Goal: Information Seeking & Learning: Understand process/instructions

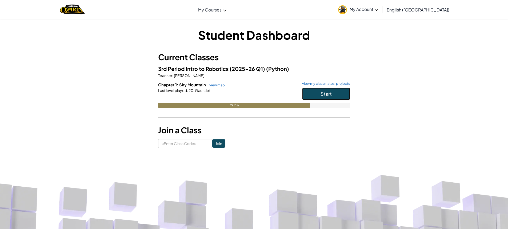
click at [316, 90] on button "Start" at bounding box center [326, 94] width 48 height 12
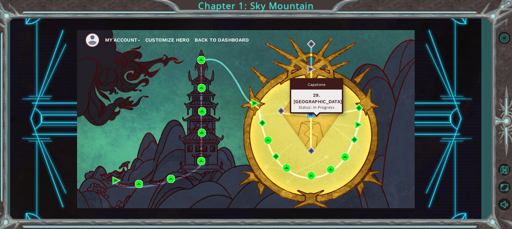
click at [311, 113] on img at bounding box center [311, 114] width 8 height 8
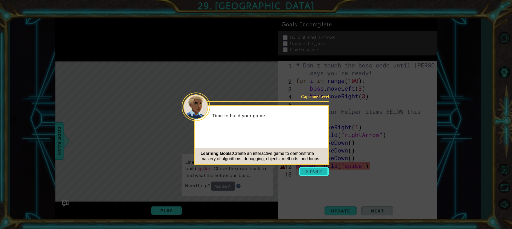
click at [308, 174] on button "Start" at bounding box center [314, 171] width 30 height 9
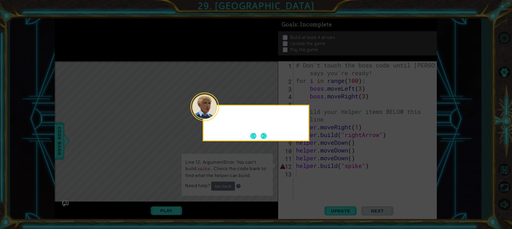
click at [306, 172] on icon at bounding box center [256, 114] width 512 height 229
click at [262, 137] on button "Next" at bounding box center [264, 136] width 6 height 6
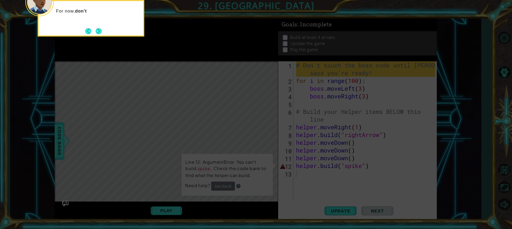
click at [299, 170] on icon at bounding box center [256, 34] width 512 height 390
click at [300, 176] on icon at bounding box center [256, 34] width 512 height 390
drag, startPoint x: 300, startPoint y: 176, endPoint x: 298, endPoint y: 181, distance: 5.7
click at [298, 181] on icon at bounding box center [256, 34] width 512 height 390
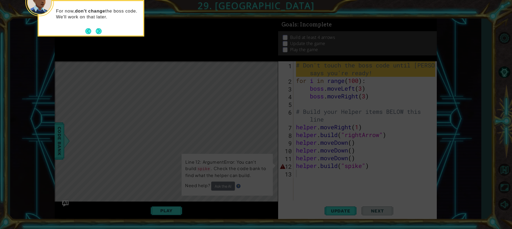
click at [298, 181] on icon at bounding box center [256, 34] width 512 height 390
click at [100, 30] on button "Next" at bounding box center [99, 31] width 6 height 6
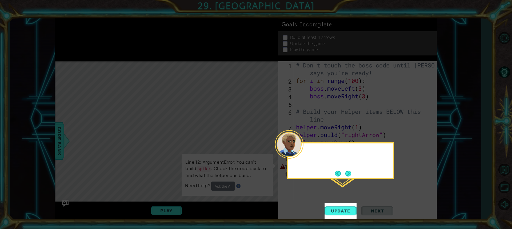
click at [100, 30] on icon at bounding box center [256, 114] width 512 height 229
click at [345, 207] on button "Update" at bounding box center [341, 211] width 32 height 16
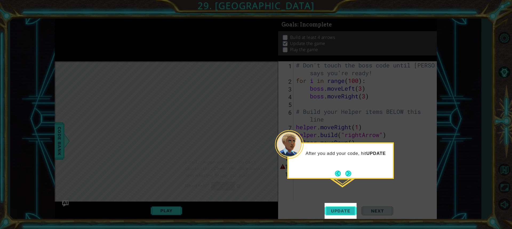
click at [345, 209] on span "Update" at bounding box center [341, 210] width 30 height 5
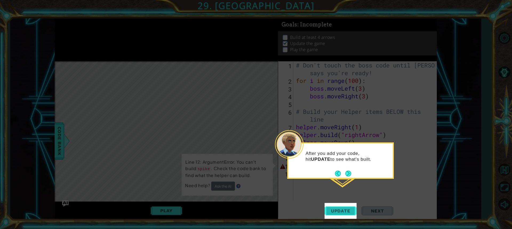
scroll to position [1, 0]
click at [345, 209] on span "Update" at bounding box center [341, 210] width 30 height 5
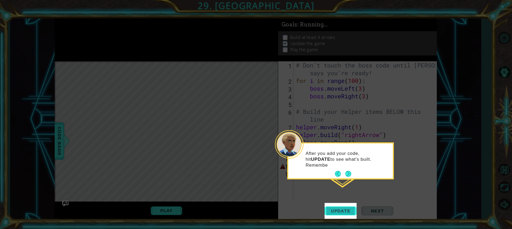
click at [345, 209] on span "Update" at bounding box center [341, 210] width 30 height 5
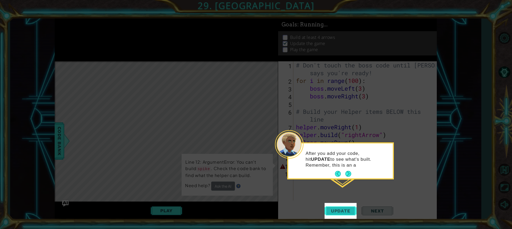
click at [345, 209] on span "Update" at bounding box center [341, 210] width 30 height 5
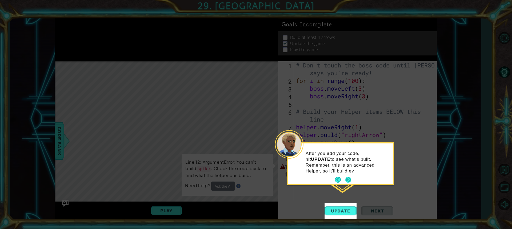
drag, startPoint x: 347, startPoint y: 169, endPoint x: 347, endPoint y: 174, distance: 4.6
click at [347, 170] on div "After you add your code, hit UPDATE to see what's built. Remember, this is an a…" at bounding box center [340, 163] width 105 height 41
click at [350, 179] on button "Next" at bounding box center [348, 180] width 6 height 6
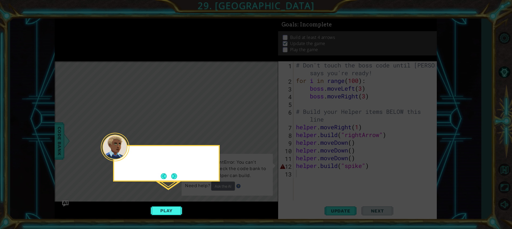
click at [350, 179] on icon at bounding box center [256, 114] width 512 height 229
click at [176, 175] on button "Next" at bounding box center [174, 176] width 6 height 6
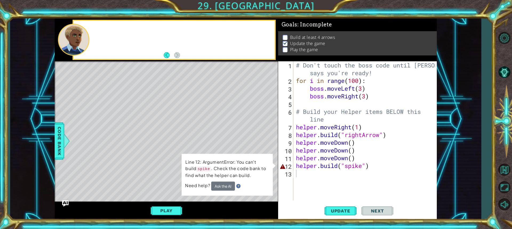
click at [176, 175] on div "Level Map" at bounding box center [178, 139] width 246 height 157
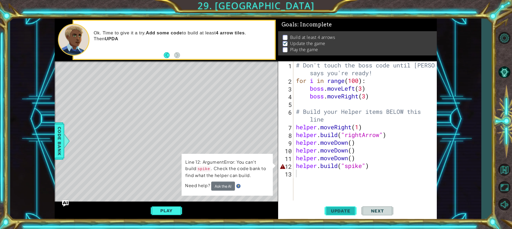
click at [335, 210] on span "Update" at bounding box center [341, 210] width 30 height 5
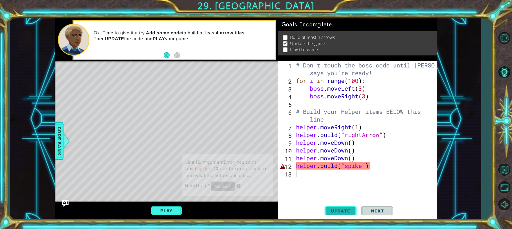
click at [335, 210] on span "Update" at bounding box center [341, 210] width 30 height 5
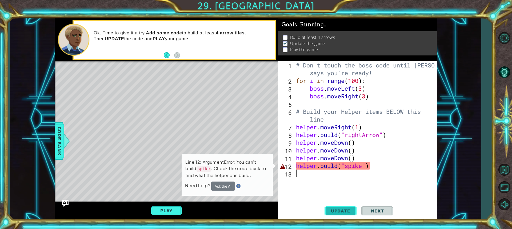
click at [335, 210] on span "Update" at bounding box center [341, 210] width 30 height 5
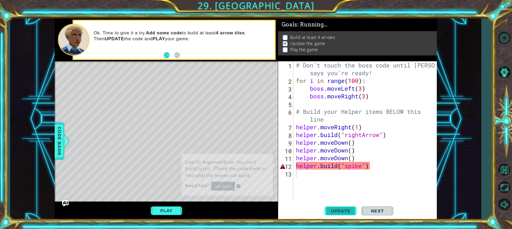
click at [335, 210] on span "Update" at bounding box center [341, 210] width 30 height 5
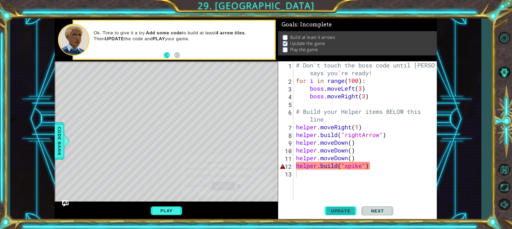
click at [335, 210] on span "Update" at bounding box center [341, 210] width 30 height 5
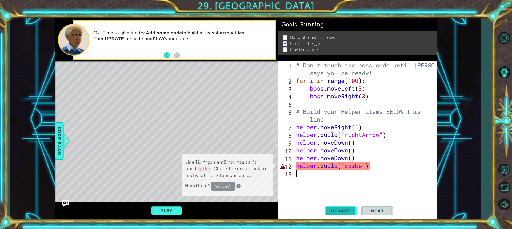
click at [335, 210] on span "Update" at bounding box center [341, 210] width 30 height 5
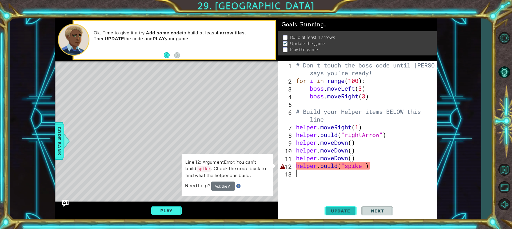
click at [335, 210] on span "Update" at bounding box center [341, 210] width 30 height 5
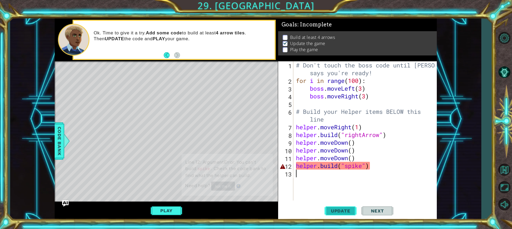
click at [335, 210] on span "Update" at bounding box center [341, 210] width 30 height 5
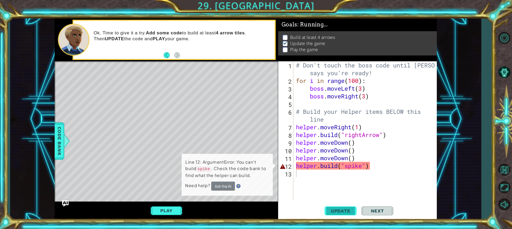
click at [335, 210] on span "Update" at bounding box center [341, 210] width 30 height 5
click at [222, 181] on td "Line 12: ArgumentError: You can't build spike . Check the code bank to find wha…" at bounding box center [227, 170] width 85 height 24
click at [223, 186] on button "Ask the AI" at bounding box center [223, 185] width 24 height 9
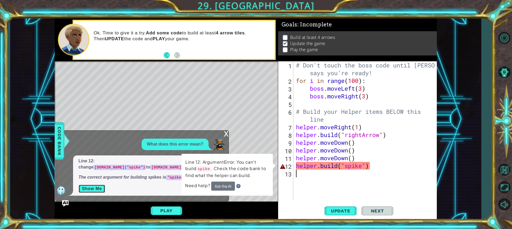
click at [98, 189] on button "Show Me" at bounding box center [91, 189] width 27 height 9
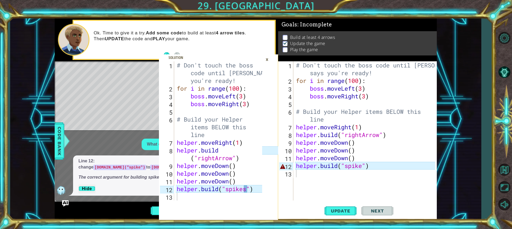
click at [267, 60] on div "×" at bounding box center [267, 59] width 8 height 9
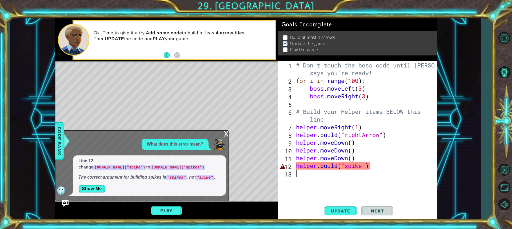
click at [362, 172] on div "# Don't touch the boss code until [PERSON_NAME] says you're ready! for i in ran…" at bounding box center [366, 142] width 143 height 162
click at [362, 164] on div "# Don't touch the boss code until [PERSON_NAME] says you're ready! for i in ran…" at bounding box center [366, 142] width 143 height 162
type textarea "[DOMAIN_NAME]("spikes")"
click at [334, 209] on span "Update" at bounding box center [341, 210] width 30 height 5
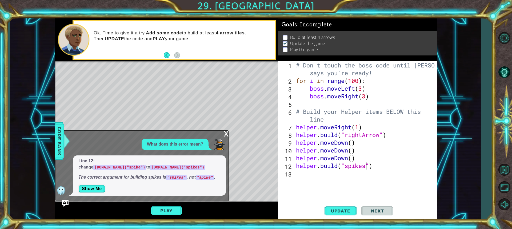
click at [183, 124] on div "Level Map" at bounding box center [178, 139] width 246 height 157
click at [173, 209] on button "Play" at bounding box center [166, 211] width 31 height 10
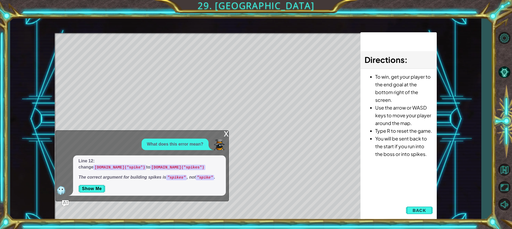
click at [226, 136] on div "x" at bounding box center [226, 133] width 5 height 5
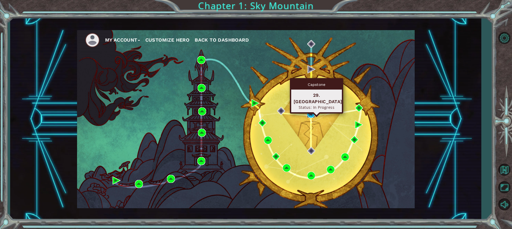
click at [312, 113] on img at bounding box center [311, 114] width 8 height 8
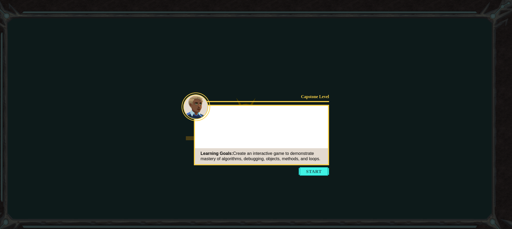
click at [317, 166] on icon at bounding box center [256, 114] width 512 height 229
drag, startPoint x: 317, startPoint y: 166, endPoint x: 316, endPoint y: 171, distance: 4.8
click at [317, 167] on icon at bounding box center [256, 114] width 512 height 229
click at [316, 172] on button "Start" at bounding box center [314, 171] width 30 height 9
click at [315, 173] on icon at bounding box center [256, 114] width 512 height 229
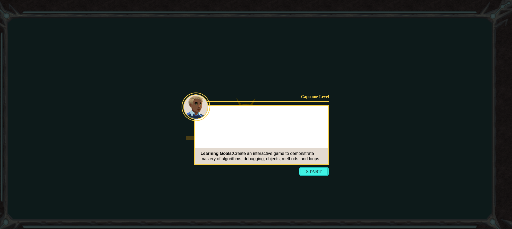
click at [315, 173] on icon at bounding box center [256, 114] width 512 height 229
click at [315, 172] on icon at bounding box center [256, 114] width 512 height 229
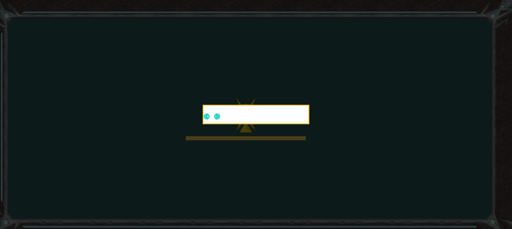
click at [312, 157] on icon at bounding box center [256, 114] width 512 height 229
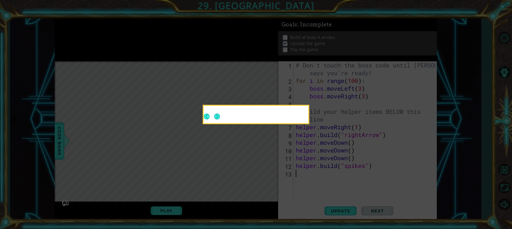
scroll to position [1, 0]
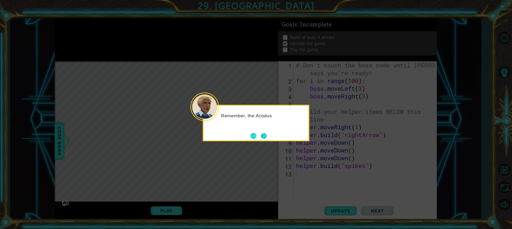
click at [263, 135] on button "Next" at bounding box center [264, 136] width 6 height 6
click at [263, 135] on icon at bounding box center [256, 114] width 512 height 229
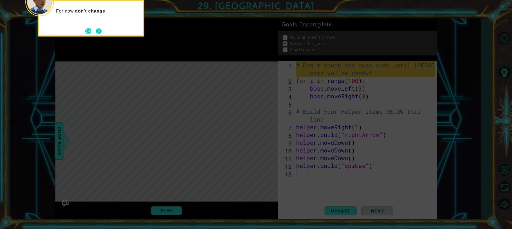
click at [96, 33] on button "Next" at bounding box center [99, 31] width 6 height 6
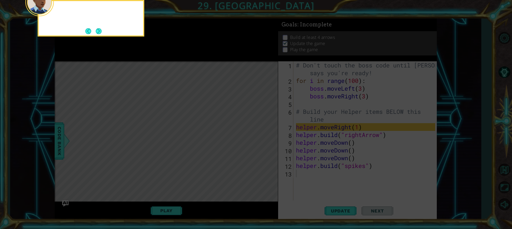
click at [95, 33] on button "Back" at bounding box center [90, 31] width 10 height 6
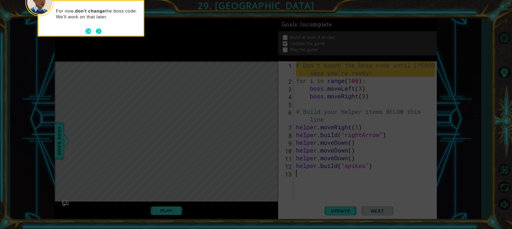
click at [101, 32] on button "Next" at bounding box center [99, 31] width 6 height 6
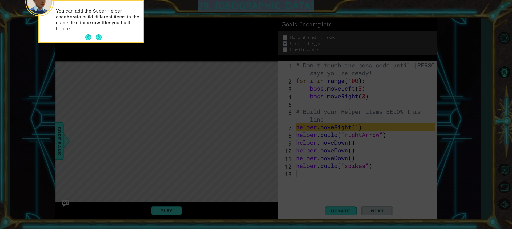
click at [101, 32] on div "You can add the Super Helper code here to build different items in the game, li…" at bounding box center [91, 22] width 105 height 39
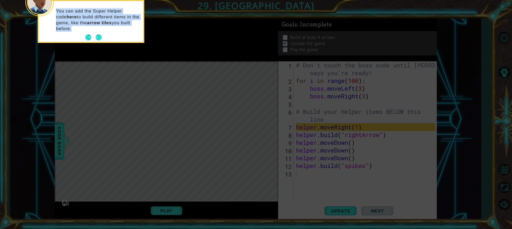
click at [101, 32] on div "You can add the Super Helper code here to build different items in the game, li…" at bounding box center [91, 22] width 105 height 39
click at [100, 39] on button "Next" at bounding box center [99, 37] width 6 height 6
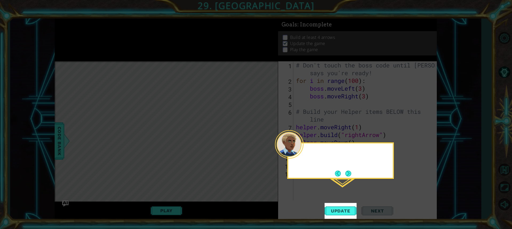
click at [100, 39] on icon at bounding box center [256, 114] width 512 height 229
click at [354, 209] on span "Update" at bounding box center [341, 210] width 30 height 5
drag, startPoint x: 354, startPoint y: 209, endPoint x: 350, endPoint y: 208, distance: 4.0
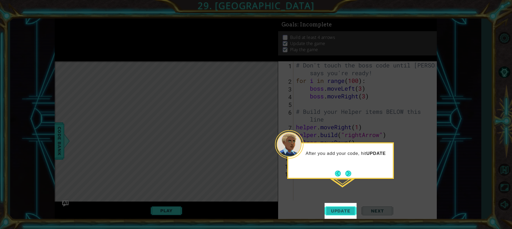
click at [353, 208] on span "Update" at bounding box center [341, 210] width 30 height 5
click at [333, 206] on button "Update" at bounding box center [341, 211] width 32 height 16
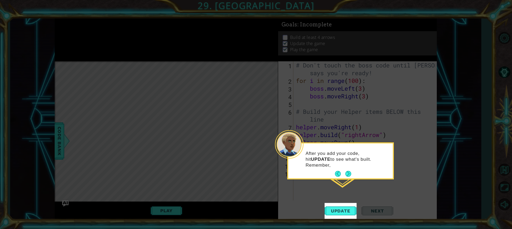
click at [347, 170] on footer at bounding box center [343, 174] width 16 height 8
click at [347, 170] on div "After you add your code, hit UPDATE to see what's built. Remember, this i" at bounding box center [340, 160] width 105 height 35
click at [350, 175] on button "Next" at bounding box center [348, 174] width 6 height 6
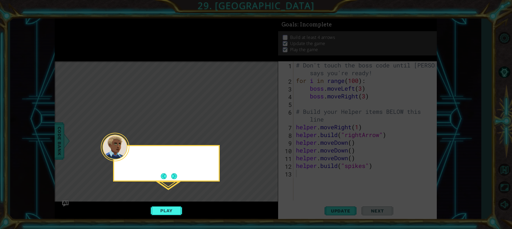
click at [350, 175] on icon at bounding box center [256, 114] width 512 height 229
click at [173, 176] on button "Next" at bounding box center [174, 176] width 6 height 6
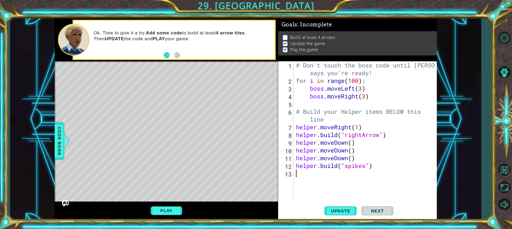
click at [305, 117] on div "# Don't touch the boss code until [PERSON_NAME] says you're ready! for i in ran…" at bounding box center [366, 142] width 143 height 162
click at [299, 116] on div "# Don't touch the boss code until [PERSON_NAME] says you're ready! for i in ran…" at bounding box center [366, 142] width 143 height 162
click at [301, 167] on div "# Don't touch the boss code until [PERSON_NAME] says you're ready! for i in ran…" at bounding box center [366, 142] width 143 height 162
type textarea "[DOMAIN_NAME]("spikes")"
click at [296, 173] on div "# Don't touch the boss code until [PERSON_NAME] says you're ready! for i in ran…" at bounding box center [366, 142] width 143 height 162
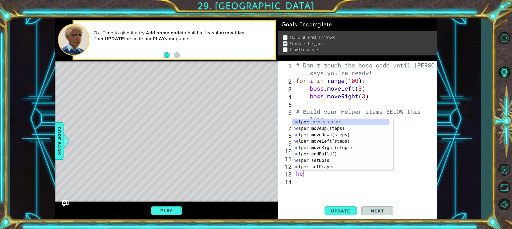
type textarea "h"
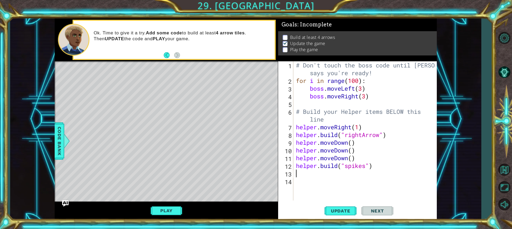
type textarea "h"
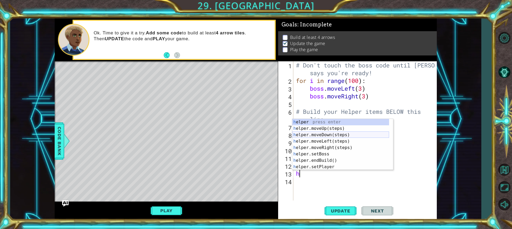
click at [323, 134] on div "h elper press enter h elper.moveUp(steps) press enter h elper.moveDown(steps) p…" at bounding box center [340, 151] width 97 height 64
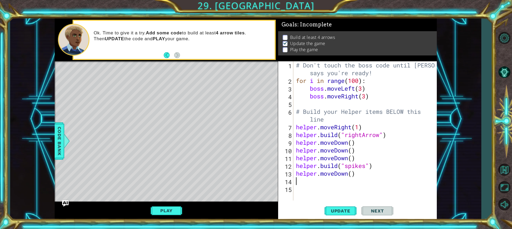
type textarea "h"
paste textarea "v"
type textarea "v"
click at [319, 187] on div "# Don't touch the boss code until [PERSON_NAME] says you're ready! for i in ran…" at bounding box center [366, 142] width 143 height 162
click at [303, 180] on div "# Don't touch the boss code until [PERSON_NAME] says you're ready! for i in ran…" at bounding box center [366, 142] width 143 height 162
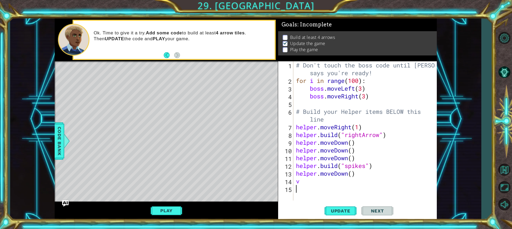
type textarea "v"
drag, startPoint x: 295, startPoint y: 168, endPoint x: 384, endPoint y: 166, distance: 88.3
click at [384, 166] on div "# Don't touch the boss code until [PERSON_NAME] says you're ready! for i in ran…" at bounding box center [366, 142] width 143 height 162
type textarea "[DOMAIN_NAME]("spikes")"
click at [299, 185] on div "# Don't touch the boss code until [PERSON_NAME] says you're ready! for i in ran…" at bounding box center [366, 142] width 143 height 162
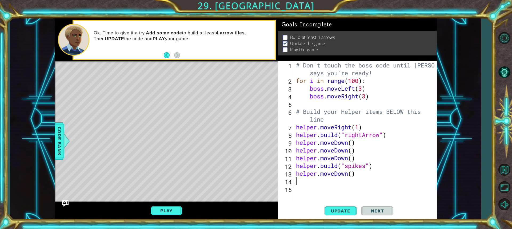
paste textarea "[DOMAIN_NAME]("spikes")"
type textarea "[DOMAIN_NAME]("spikes")"
click at [299, 194] on div "# Don't touch the boss code until [PERSON_NAME] says you're ready! for i in ran…" at bounding box center [366, 142] width 143 height 162
type textarea "h"
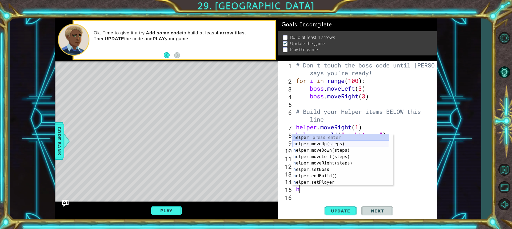
click at [322, 144] on div "h elper press enter h elper.moveUp(steps) press enter h elper.moveDown(steps) p…" at bounding box center [340, 166] width 97 height 64
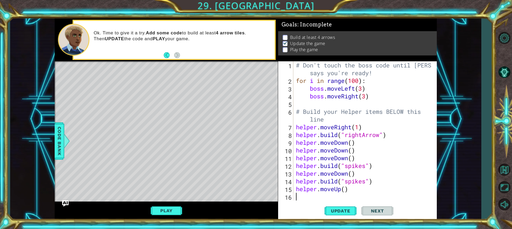
scroll to position [8, 0]
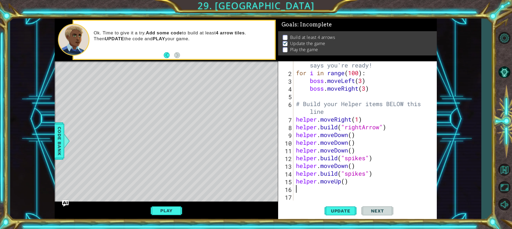
click at [346, 182] on div "# Don't touch the boss code until [PERSON_NAME] says you're ready! for i in ran…" at bounding box center [364, 135] width 139 height 162
type textarea "helper.moveUp(2)"
click at [330, 192] on div "# Don't touch the boss code until [PERSON_NAME] says you're ready! for i in ran…" at bounding box center [364, 135] width 139 height 162
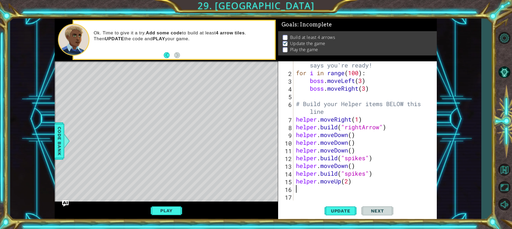
paste textarea "[DOMAIN_NAME]("spikes")"
type textarea "[DOMAIN_NAME]("spikes")"
click at [299, 196] on div "# Don't touch the boss code until [PERSON_NAME] says you're ready! for i in ran…" at bounding box center [364, 135] width 139 height 162
type textarea "g"
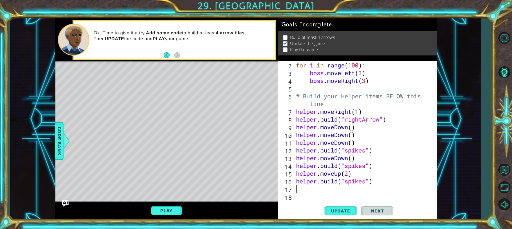
type textarea "h"
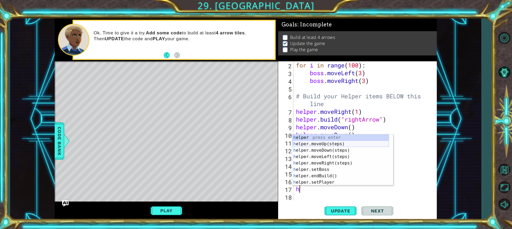
click at [327, 141] on div "h elper press enter h elper.moveUp(steps) press enter h elper.moveDown(steps) p…" at bounding box center [340, 166] width 97 height 64
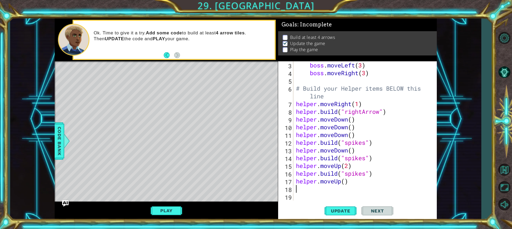
scroll to position [23, 0]
click at [349, 211] on span "Update" at bounding box center [341, 210] width 30 height 5
type textarea "h"
paste textarea "[DOMAIN_NAME]("spikes")"
type textarea "[DOMAIN_NAME]("spikes")"
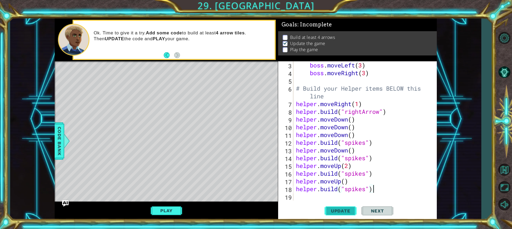
click at [335, 207] on button "Update" at bounding box center [341, 211] width 32 height 16
click at [293, 194] on div "19" at bounding box center [286, 198] width 14 height 8
type textarea "h"
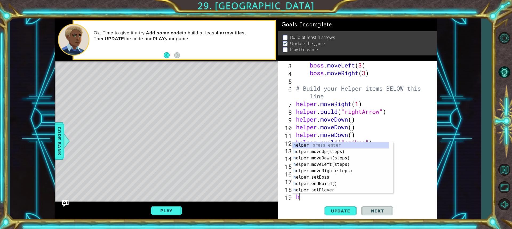
scroll to position [31, 0]
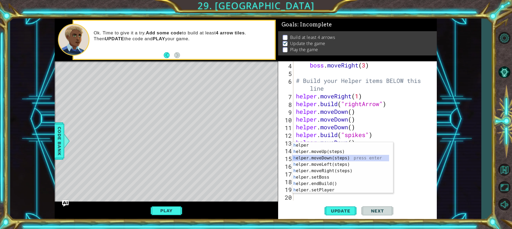
click at [324, 155] on div "h elper press enter h elper.moveUp(steps) press enter h elper.moveDown(steps) p…" at bounding box center [340, 174] width 97 height 64
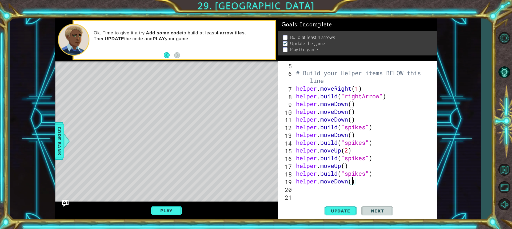
click at [351, 182] on div "# Build your Helper items BELOW this line helper . moveRight ( 1 ) helper . bui…" at bounding box center [364, 138] width 139 height 155
type textarea "helper.moveDown(4)"
click at [298, 189] on div "# Build your Helper items BELOW this line helper . moveRight ( 1 ) helper . bui…" at bounding box center [364, 138] width 139 height 155
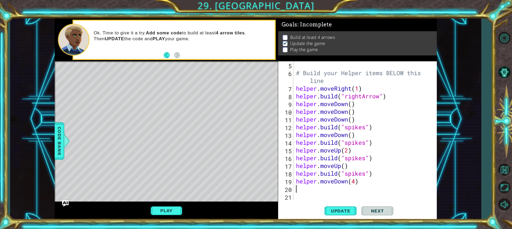
type textarea "h"
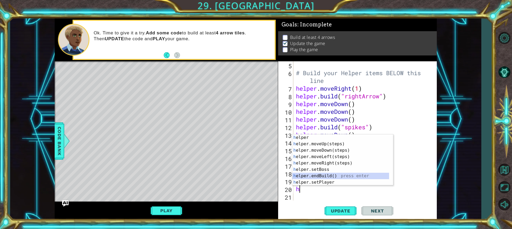
click at [313, 176] on div "h elper press enter h elper.moveUp(steps) press enter h elper.moveDown(steps) p…" at bounding box center [340, 166] width 97 height 64
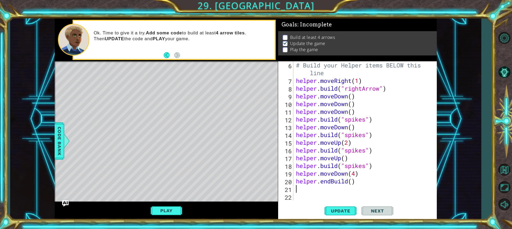
scroll to position [46, 0]
click at [329, 182] on div "# Build your Helper items BELOW this line helper . moveRight ( 1 ) helper . bui…" at bounding box center [364, 142] width 139 height 162
click at [331, 182] on div "# Build your Helper items BELOW this line helper . moveRight ( 1 ) helper . bui…" at bounding box center [364, 142] width 139 height 162
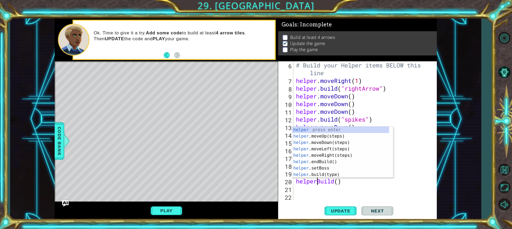
scroll to position [0, 1]
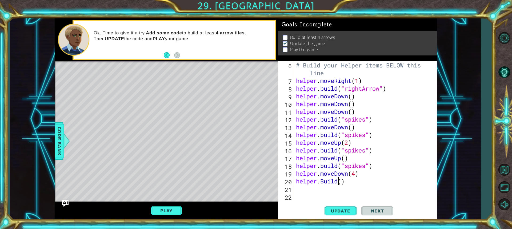
click at [340, 183] on div "# Build your Helper items BELOW this line helper . moveRight ( 1 ) helper . bui…" at bounding box center [364, 142] width 139 height 162
click at [343, 183] on div "# Build your Helper items BELOW this line helper . moveRight ( 1 ) helper . bui…" at bounding box center [364, 142] width 139 height 162
click at [343, 210] on span "Update" at bounding box center [341, 210] width 30 height 5
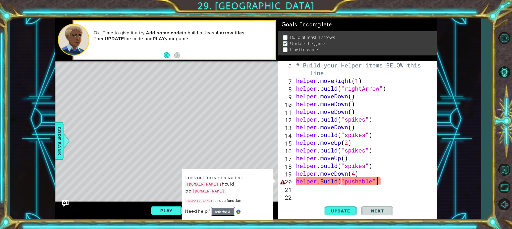
click at [227, 207] on button "Ask the AI" at bounding box center [223, 211] width 24 height 9
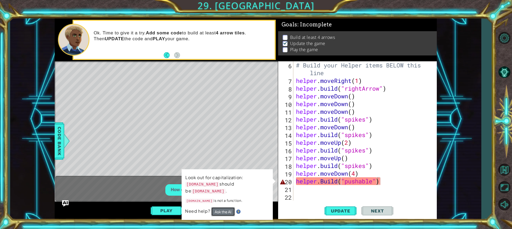
click at [223, 207] on button "Ask the AI" at bounding box center [223, 211] width 24 height 9
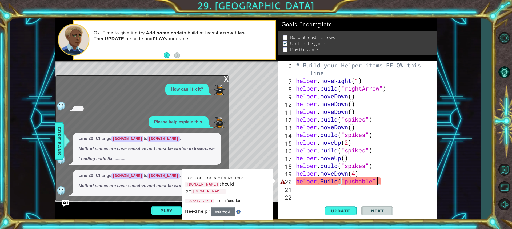
scroll to position [11, 0]
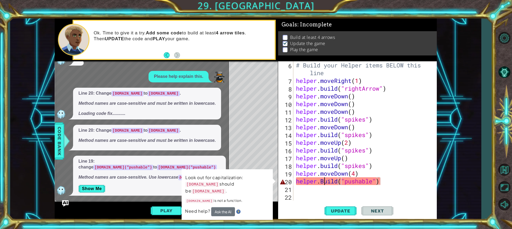
click at [323, 183] on div "# Build your Helper items BELOW this line helper . moveRight ( 1 ) helper . bui…" at bounding box center [364, 142] width 139 height 162
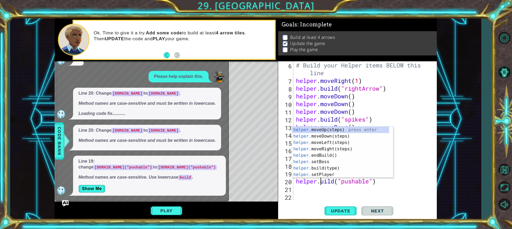
scroll to position [0, 1]
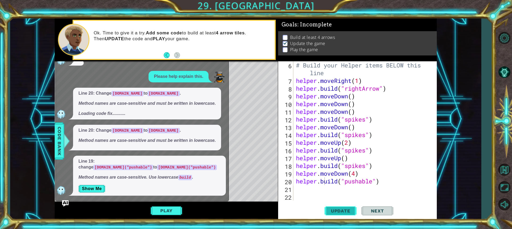
click at [350, 210] on span "Update" at bounding box center [341, 210] width 30 height 5
click at [338, 210] on span "Update" at bounding box center [341, 210] width 30 height 5
click at [99, 192] on button "Show Me" at bounding box center [91, 189] width 27 height 9
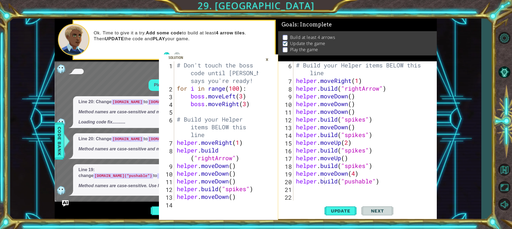
scroll to position [3, 0]
click at [267, 57] on div "×" at bounding box center [267, 59] width 8 height 9
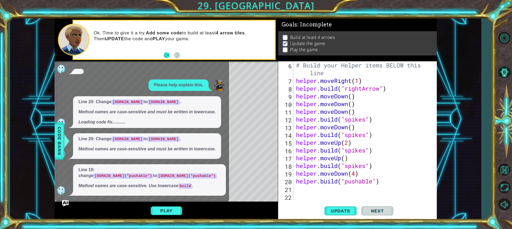
click at [164, 55] on button "Back" at bounding box center [169, 55] width 10 height 6
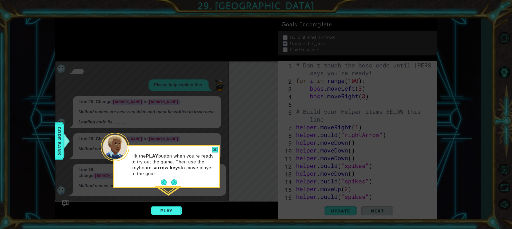
scroll to position [0, 0]
click at [174, 182] on button "Next" at bounding box center [174, 182] width 6 height 6
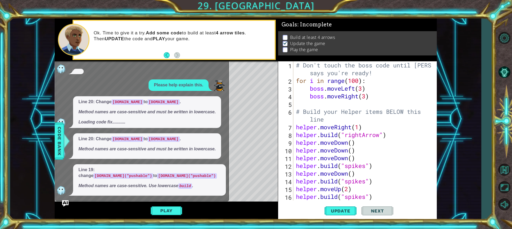
drag, startPoint x: 174, startPoint y: 182, endPoint x: 175, endPoint y: 176, distance: 5.9
click at [174, 181] on span "Line 19: change [DOMAIN_NAME]("pushable") to [DOMAIN_NAME]("pushable") Method n…" at bounding box center [149, 178] width 142 height 22
click at [163, 205] on div "Play" at bounding box center [166, 211] width 223 height 18
click at [163, 207] on button "Play" at bounding box center [166, 211] width 31 height 10
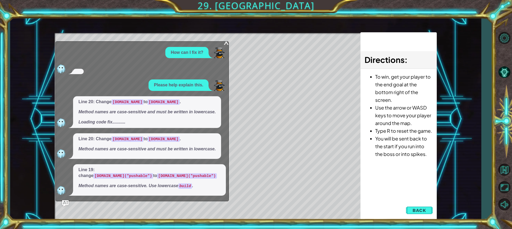
click at [226, 42] on div "x" at bounding box center [226, 41] width 5 height 5
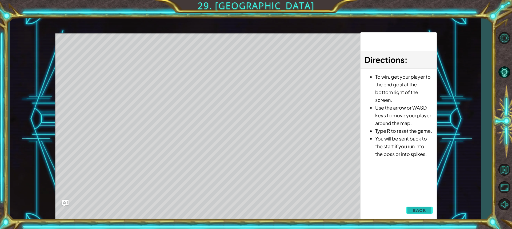
click at [429, 207] on button "Back" at bounding box center [419, 210] width 27 height 11
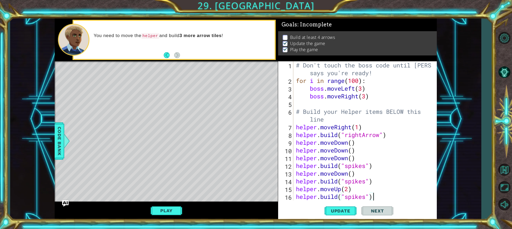
click at [379, 197] on div "# Don't touch the boss code until [PERSON_NAME] says you're ready! for i in ran…" at bounding box center [364, 142] width 139 height 162
type textarea "[DOMAIN_NAME]("spikes")"
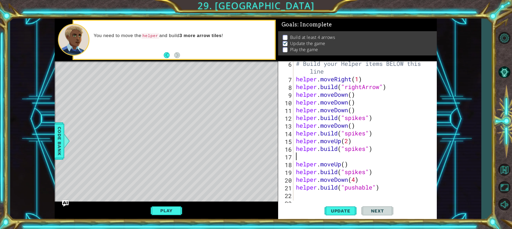
scroll to position [48, 0]
type textarea "[DOMAIN_NAME]("spikes")"
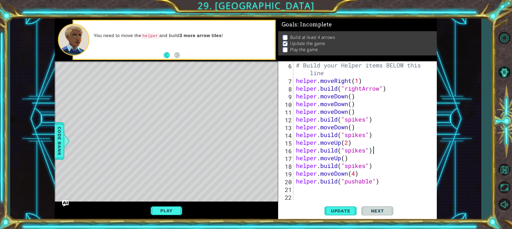
scroll to position [46, 0]
click at [298, 189] on div "# Build your Helper items BELOW this line helper . moveRight ( 1 ) helper . bui…" at bounding box center [364, 142] width 139 height 162
type textarea "h"
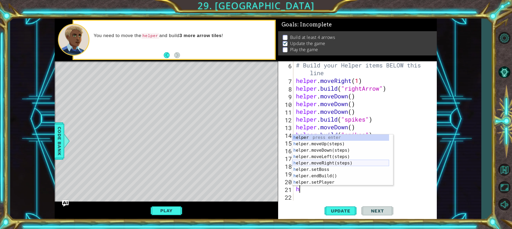
click at [320, 163] on div "h elper press enter h elper.moveUp(steps) press enter h elper.moveDown(steps) p…" at bounding box center [340, 166] width 97 height 64
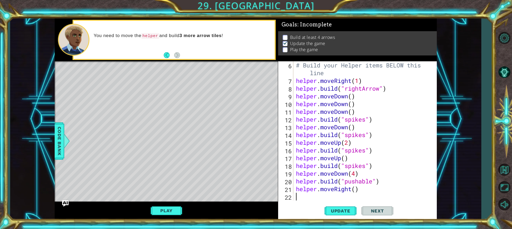
scroll to position [54, 0]
click at [320, 163] on div "# Build your Helper items BELOW this line helper . moveRight ( 1 ) helper . bui…" at bounding box center [364, 142] width 139 height 162
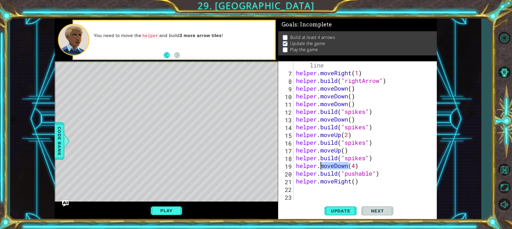
type textarea "helper.moveDown(4)"
click at [293, 190] on div "helper.moveDown(4) 6 7 8 9 10 11 12 13 14 15 16 17 18 19 20 21 22 23 # Build yo…" at bounding box center [356, 130] width 157 height 139
click at [329, 209] on span "Update" at bounding box center [341, 210] width 30 height 5
click at [355, 185] on div "# Build your Helper items BELOW this line helper . moveRight ( 1 ) helper . bui…" at bounding box center [364, 135] width 139 height 162
click at [357, 181] on div "# Build your Helper items BELOW this line helper . moveRight ( 1 ) helper . bui…" at bounding box center [364, 135] width 139 height 162
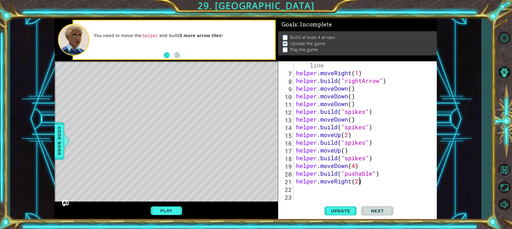
scroll to position [0, 3]
type textarea "helper.moveRight(2)"
click at [348, 207] on button "Update" at bounding box center [341, 211] width 32 height 16
click at [299, 191] on div "# Build your Helper items BELOW this line helper . moveRight ( 1 ) helper . bui…" at bounding box center [364, 135] width 139 height 162
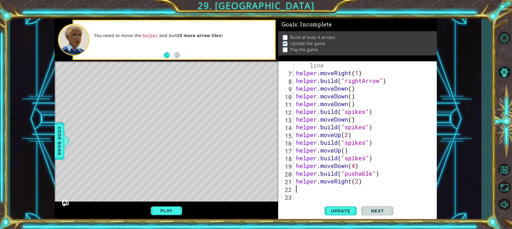
paste textarea "[DOMAIN_NAME]("spikes")"
type textarea "[DOMAIN_NAME]("spikes")"
click at [295, 199] on div "# Build your Helper items BELOW this line helper . moveRight ( 1 ) helper . bui…" at bounding box center [364, 135] width 139 height 162
type textarea "h"
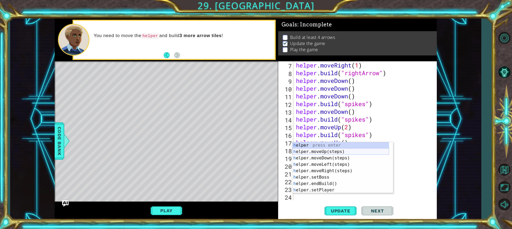
click at [323, 150] on div "h elper press enter h elper.moveUp(steps) press enter h elper.moveDown(steps) p…" at bounding box center [340, 174] width 97 height 64
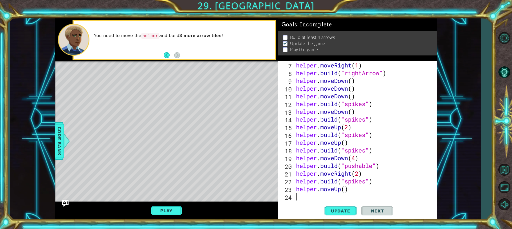
scroll to position [70, 0]
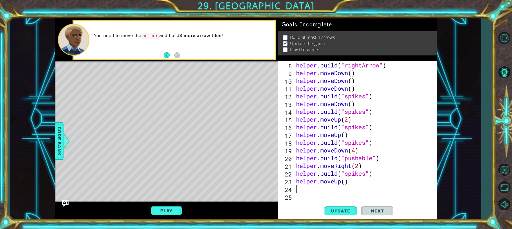
paste textarea "[DOMAIN_NAME]("spikes")"
type textarea "[DOMAIN_NAME]("spikes")"
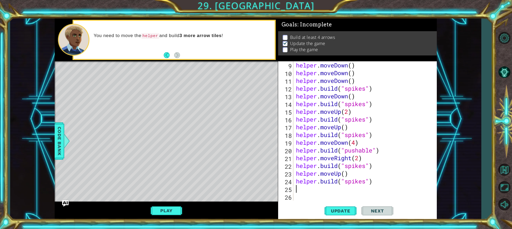
type textarea "h"
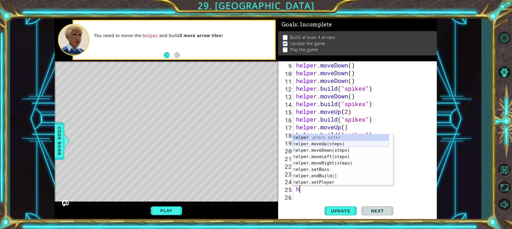
click at [330, 142] on div "h elper press enter h elper.moveUp(steps) press enter h elper.moveDown(steps) p…" at bounding box center [340, 166] width 97 height 64
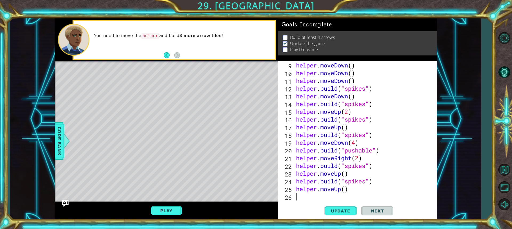
scroll to position [85, 0]
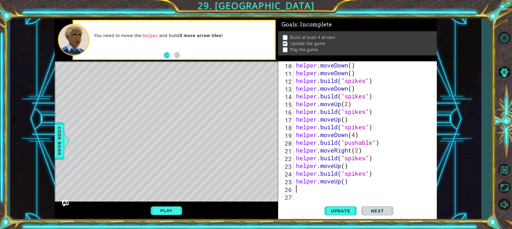
paste textarea "[DOMAIN_NAME]("spikes")"
type textarea "[DOMAIN_NAME]("spikes")"
click at [297, 199] on div "helper . moveDown ( ) helper . moveDown ( ) helper . build ( "spikes" ) helper …" at bounding box center [364, 138] width 139 height 155
type textarea "j"
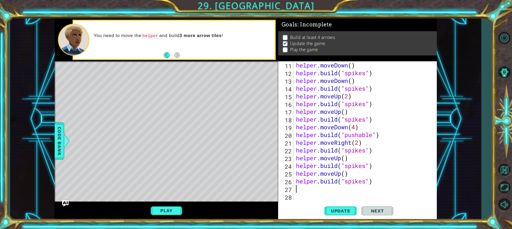
type textarea "h"
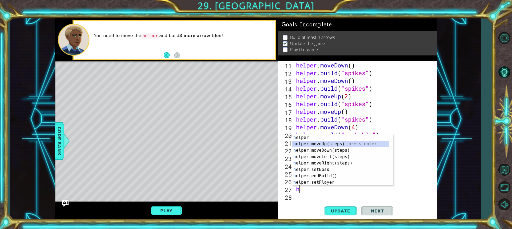
click at [332, 145] on div "h elper press enter h elper.moveUp(steps) press enter h elper.moveDown(steps) p…" at bounding box center [340, 166] width 97 height 64
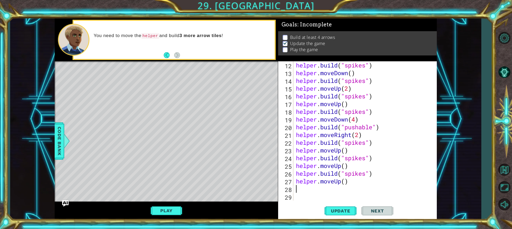
paste textarea "[DOMAIN_NAME]("spikes")"
type textarea "[DOMAIN_NAME]("spikes")"
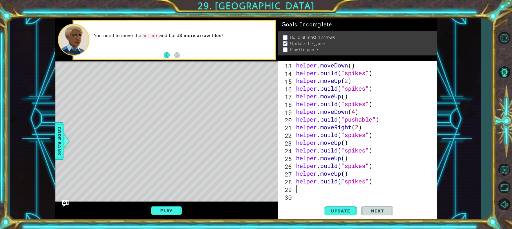
scroll to position [108, 0]
type textarea "h"
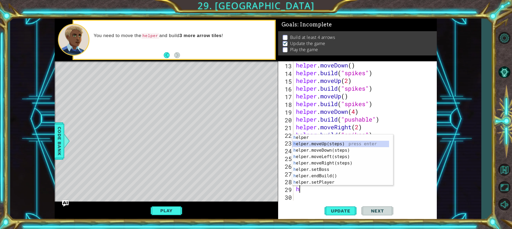
click at [321, 142] on div "h elper press enter h elper.moveUp(steps) press enter h elper.moveDown(steps) p…" at bounding box center [340, 166] width 97 height 64
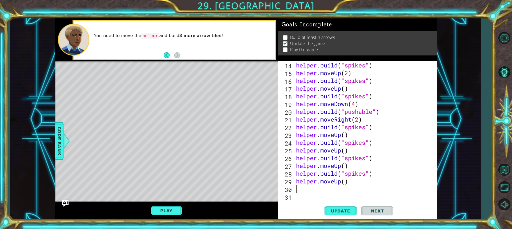
paste textarea "[DOMAIN_NAME]("spikes")"
type textarea "[DOMAIN_NAME]("spikes")"
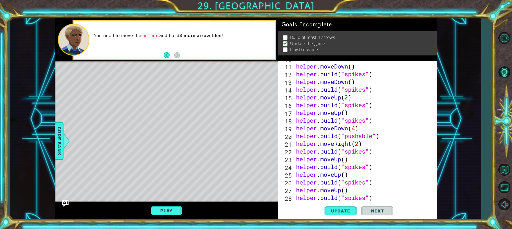
scroll to position [124, 0]
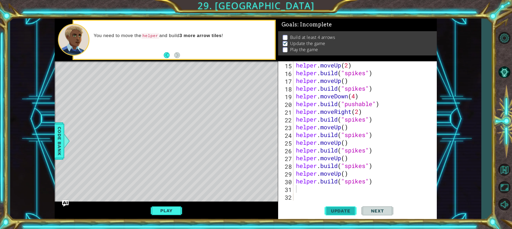
click at [344, 211] on span "Update" at bounding box center [341, 210] width 30 height 5
type textarea "h"
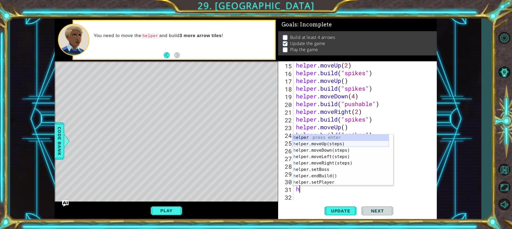
click at [333, 144] on div "h elper press enter h elper.moveUp(steps) press enter h elper.moveDown(steps) p…" at bounding box center [340, 166] width 97 height 64
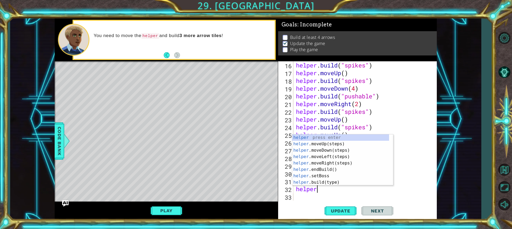
scroll to position [0, 1]
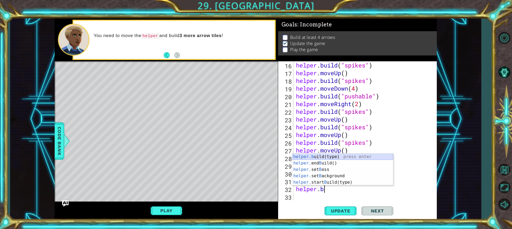
click at [331, 155] on div "helper.b uild(type) press enter helper. end B uild() press enter helper. set B …" at bounding box center [342, 176] width 101 height 45
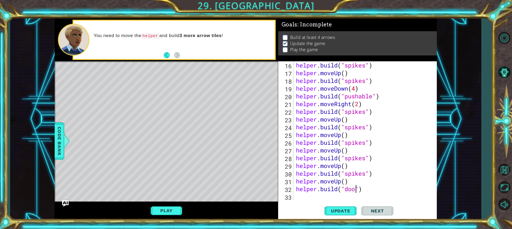
scroll to position [0, 3]
click at [347, 214] on button "Update" at bounding box center [341, 211] width 32 height 16
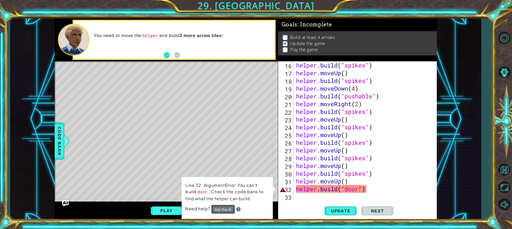
click at [226, 207] on button "Ask the AI" at bounding box center [223, 209] width 24 height 9
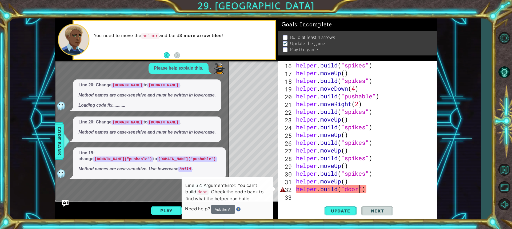
scroll to position [65, 0]
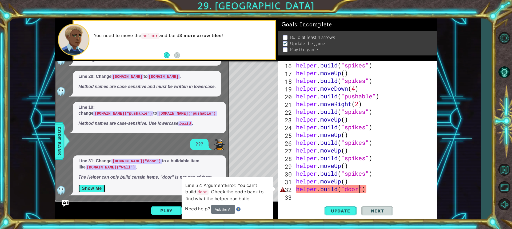
click at [82, 186] on button "Show Me" at bounding box center [91, 188] width 27 height 9
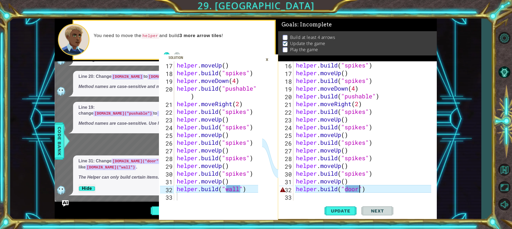
scroll to position [162, 0]
click at [317, 203] on div "[DOMAIN_NAME]("door") 16 17 18 19 20 21 22 23 24 25 26 27 28 29 30 31 32 33 hel…" at bounding box center [357, 140] width 159 height 159
click at [416, 159] on div "helper . build ( "spikes" ) helper . moveUp ( ) helper . build ( "spikes" ) hel…" at bounding box center [364, 138] width 139 height 155
type textarea "[DOMAIN_NAME]("spikes")"
click at [416, 159] on div "helper . build ( "spikes" ) helper . moveUp ( ) helper . build ( "spikes" ) hel…" at bounding box center [364, 138] width 139 height 155
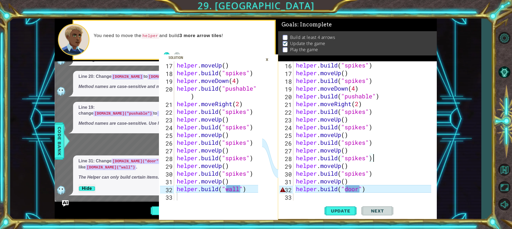
click at [269, 58] on div "×" at bounding box center [267, 59] width 8 height 9
